Goal: Transaction & Acquisition: Purchase product/service

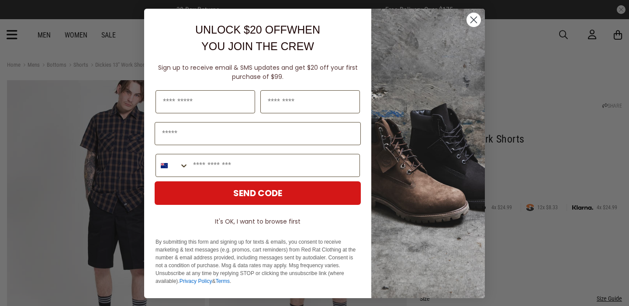
click at [475, 20] on circle "Close dialog" at bounding box center [473, 20] width 14 height 14
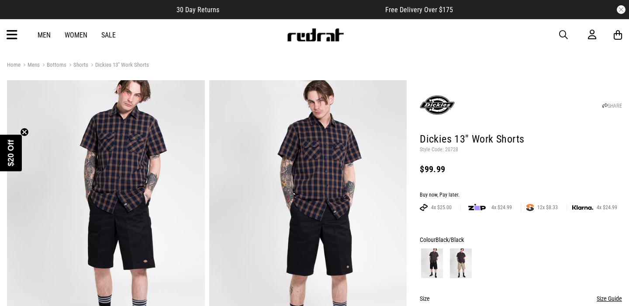
click at [459, 265] on img at bounding box center [461, 264] width 22 height 30
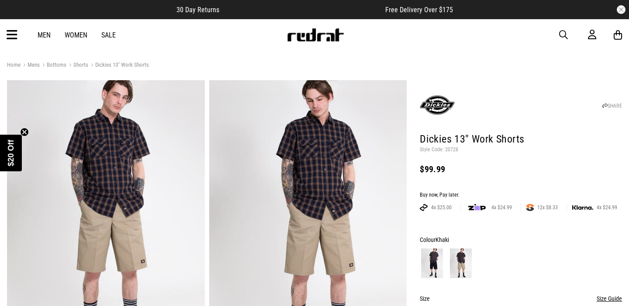
click at [445, 260] on div at bounding box center [521, 264] width 202 height 32
click at [441, 261] on img at bounding box center [432, 264] width 22 height 30
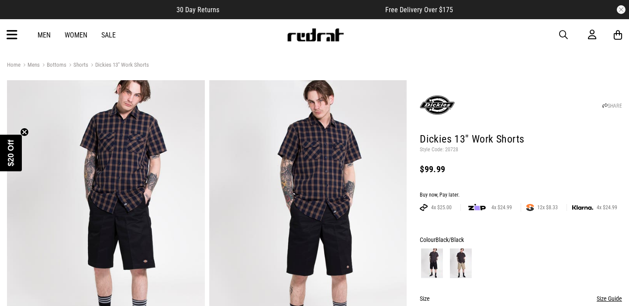
click at [43, 35] on link "Men" at bounding box center [44, 35] width 13 height 8
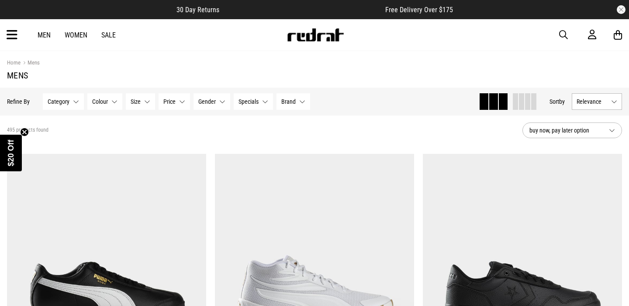
click at [56, 100] on span "Category" at bounding box center [59, 101] width 22 height 7
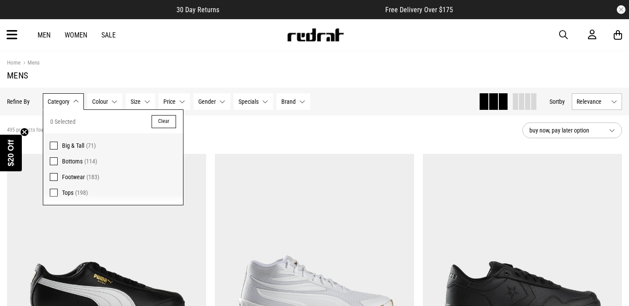
click at [72, 164] on span "Bottoms" at bounding box center [72, 161] width 21 height 7
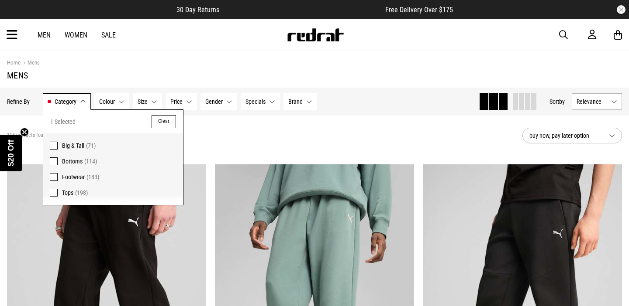
click at [118, 99] on button "Colour None selected" at bounding box center [111, 101] width 35 height 17
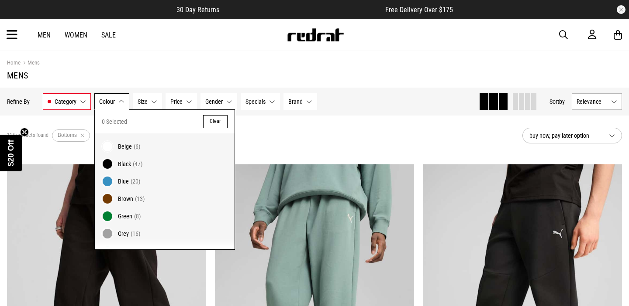
click at [154, 99] on button "Size None selected" at bounding box center [147, 101] width 29 height 17
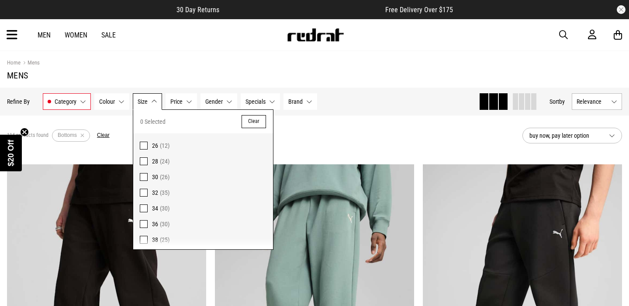
click at [179, 103] on span "Price" at bounding box center [176, 101] width 12 height 7
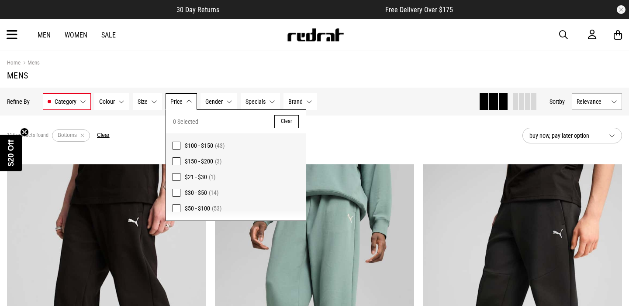
click at [209, 103] on span "Gender" at bounding box center [213, 101] width 17 height 7
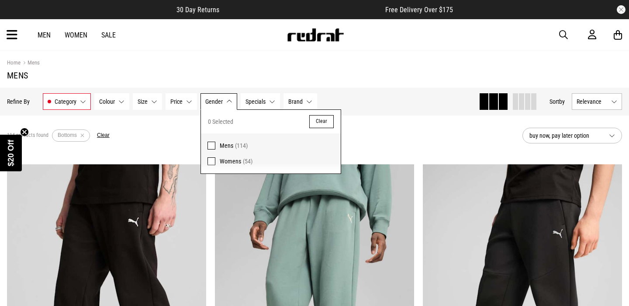
click at [226, 143] on span "Mens" at bounding box center [227, 145] width 14 height 7
click at [271, 102] on span "Specials" at bounding box center [262, 101] width 20 height 7
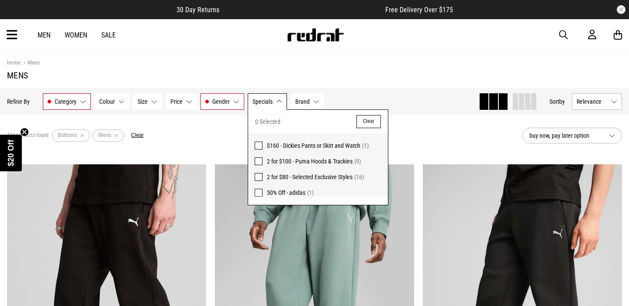
click at [311, 98] on button "Brand None selected" at bounding box center [307, 101] width 34 height 17
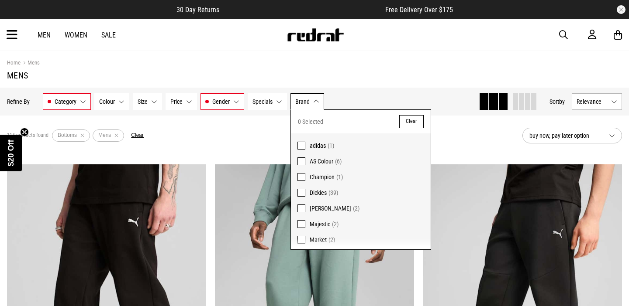
click at [315, 193] on span "Dickies" at bounding box center [318, 192] width 17 height 7
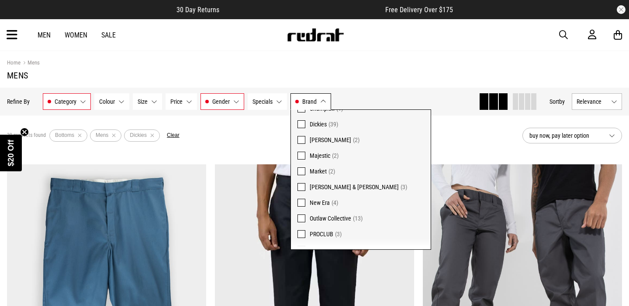
scroll to position [144, 0]
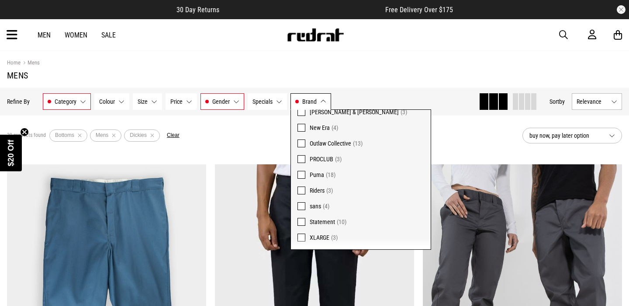
click at [446, 136] on div "39 products found Active Filters Bottoms Mens Dickies Clear" at bounding box center [261, 136] width 508 height 26
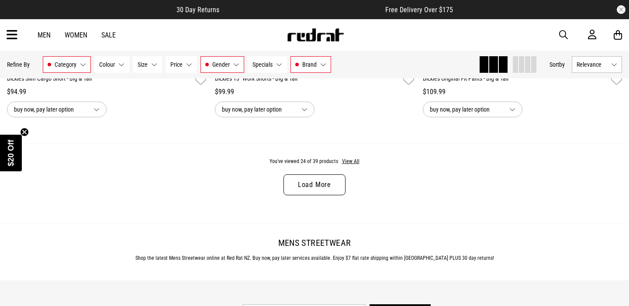
scroll to position [2796, 0]
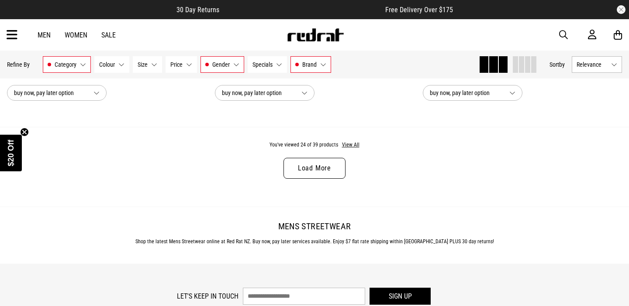
click at [337, 174] on link "Load More" at bounding box center [314, 168] width 62 height 21
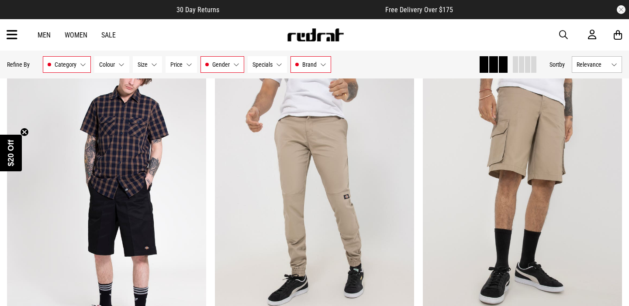
scroll to position [3182, 0]
